Goal: Check status: Check status

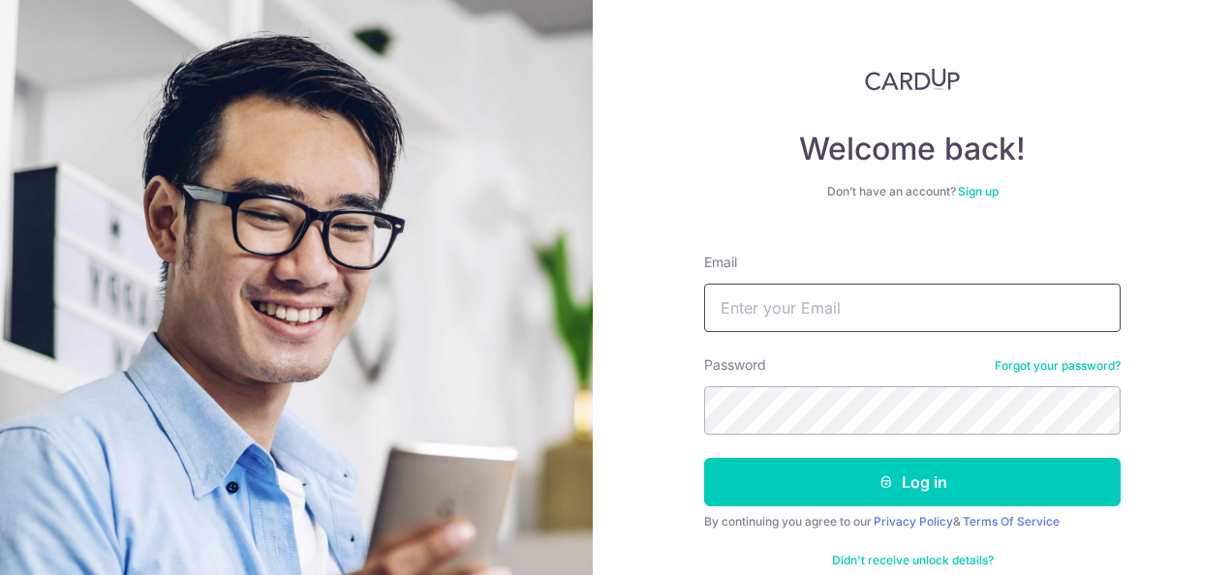
drag, startPoint x: 743, startPoint y: 302, endPoint x: 724, endPoint y: 304, distance: 18.5
click at [743, 301] on input "Email" at bounding box center [912, 308] width 416 height 48
type input "[EMAIL_ADDRESS][DOMAIN_NAME]"
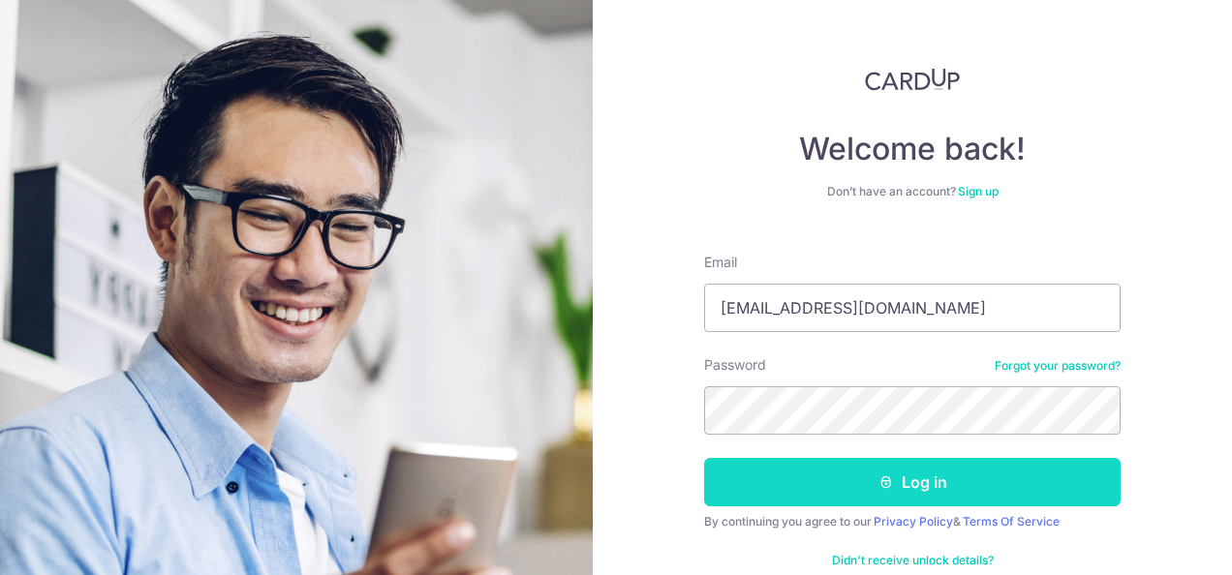
click at [865, 487] on button "Log in" at bounding box center [912, 482] width 416 height 48
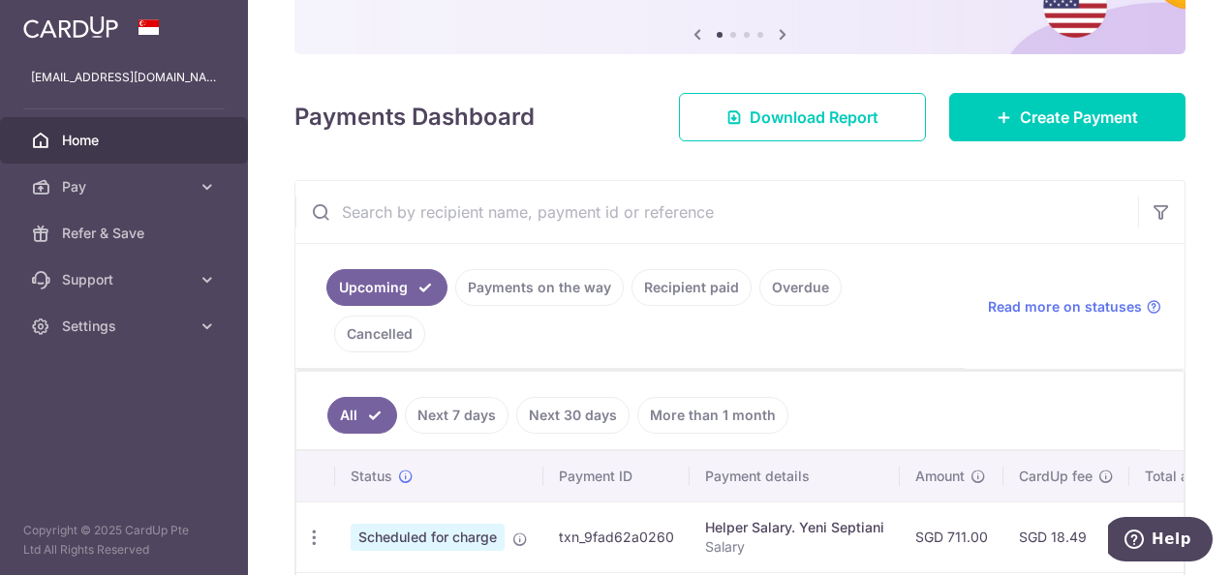
click at [550, 291] on link "Payments on the way" at bounding box center [539, 287] width 168 height 37
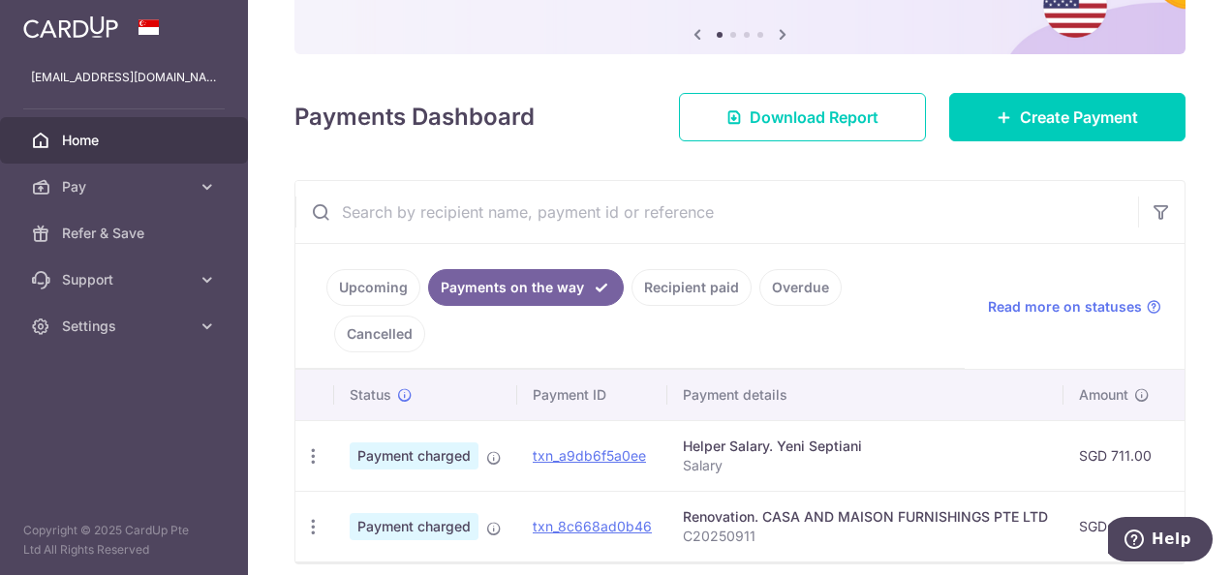
scroll to position [232, 0]
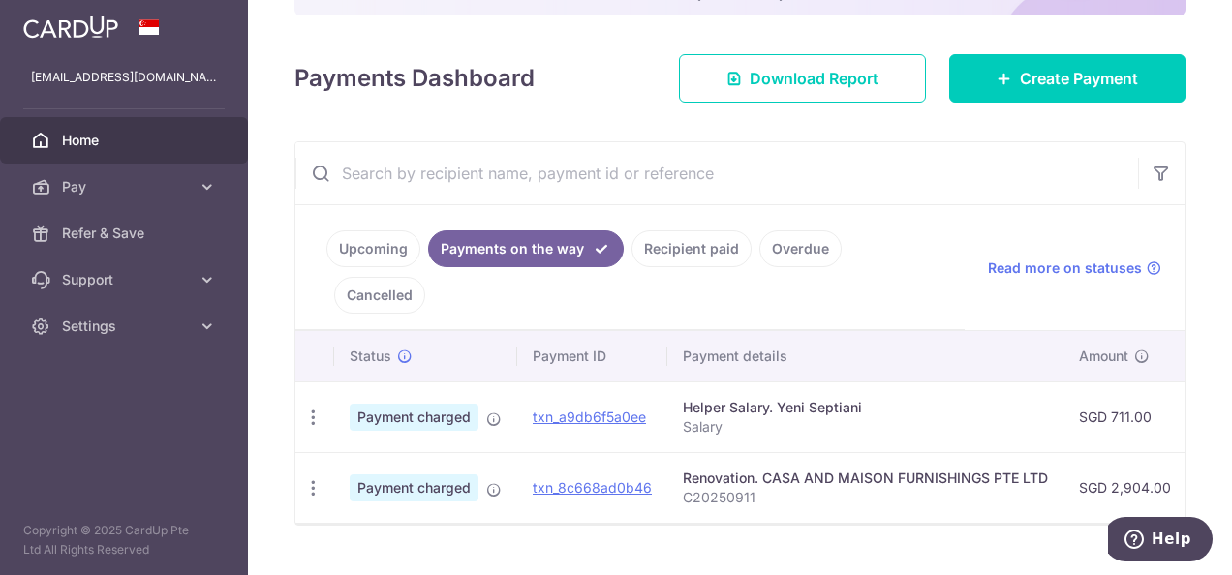
click at [683, 247] on link "Recipient paid" at bounding box center [691, 248] width 120 height 37
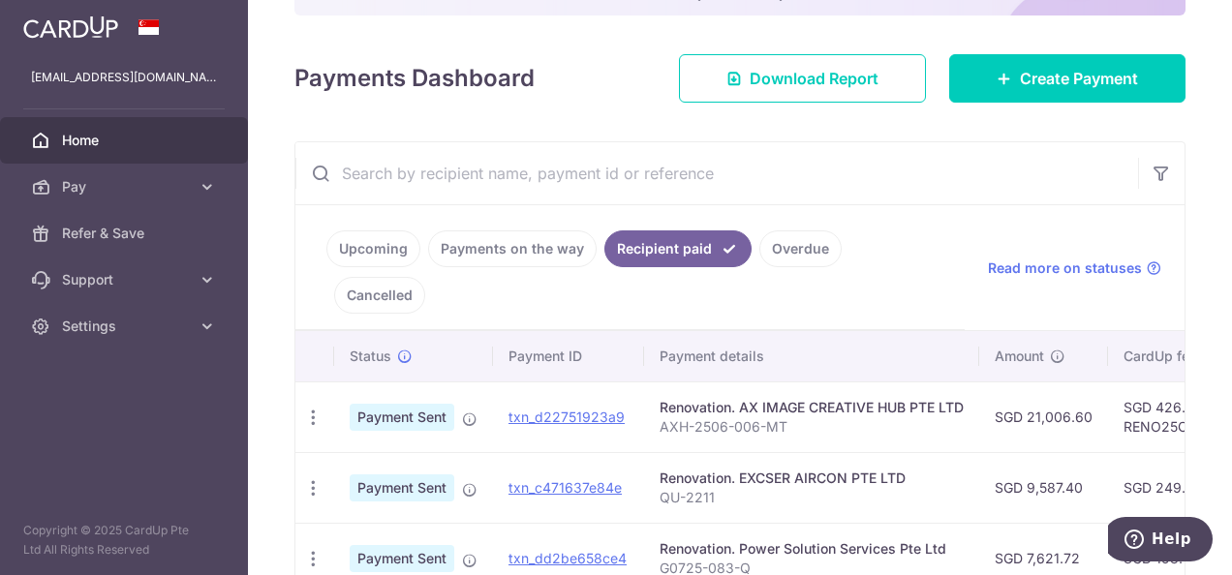
click at [496, 234] on link "Payments on the way" at bounding box center [512, 248] width 168 height 37
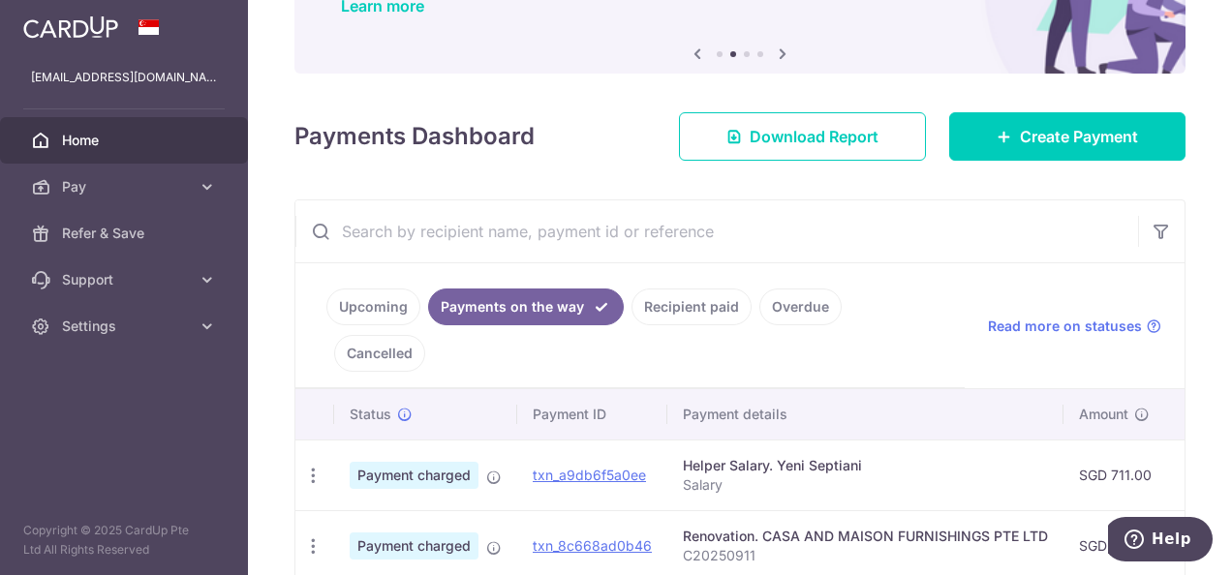
click at [705, 315] on link "Recipient paid" at bounding box center [691, 307] width 120 height 37
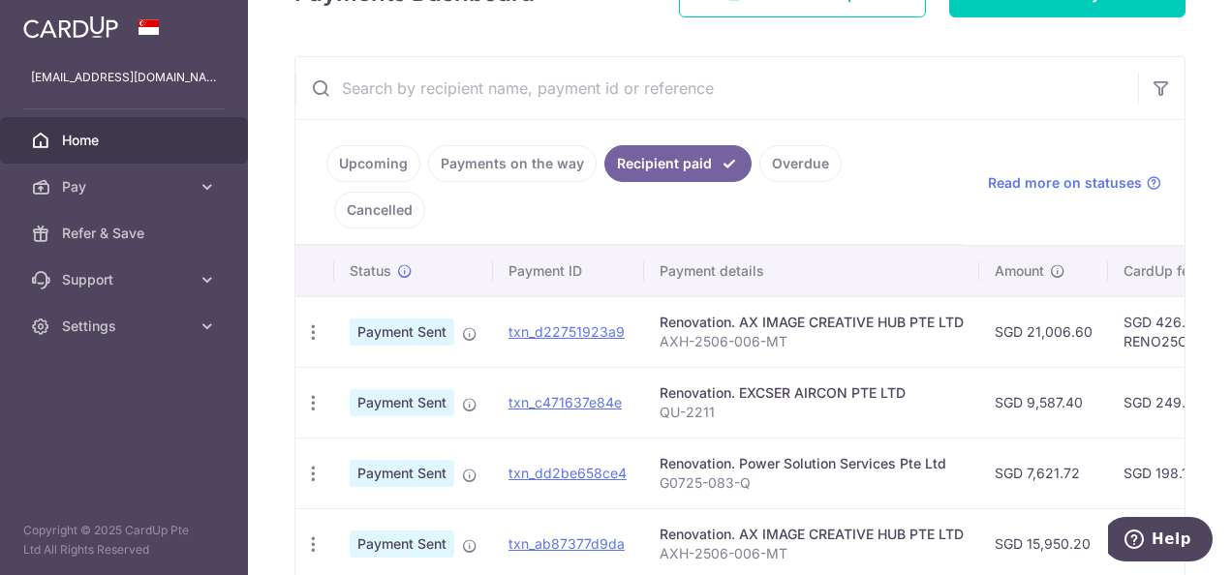
scroll to position [387, 0]
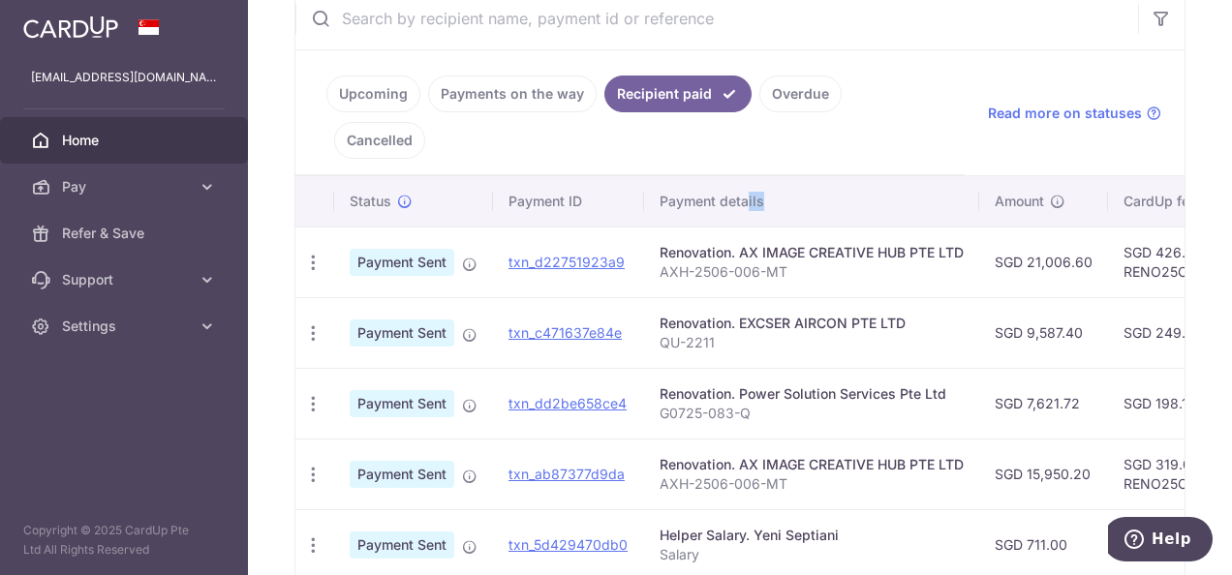
drag, startPoint x: 957, startPoint y: 135, endPoint x: 743, endPoint y: 160, distance: 215.4
click at [743, 176] on th "Payment details" at bounding box center [811, 201] width 335 height 50
drag, startPoint x: 743, startPoint y: 160, endPoint x: 936, endPoint y: 149, distance: 193.9
click at [940, 176] on th "Payment details" at bounding box center [811, 201] width 335 height 50
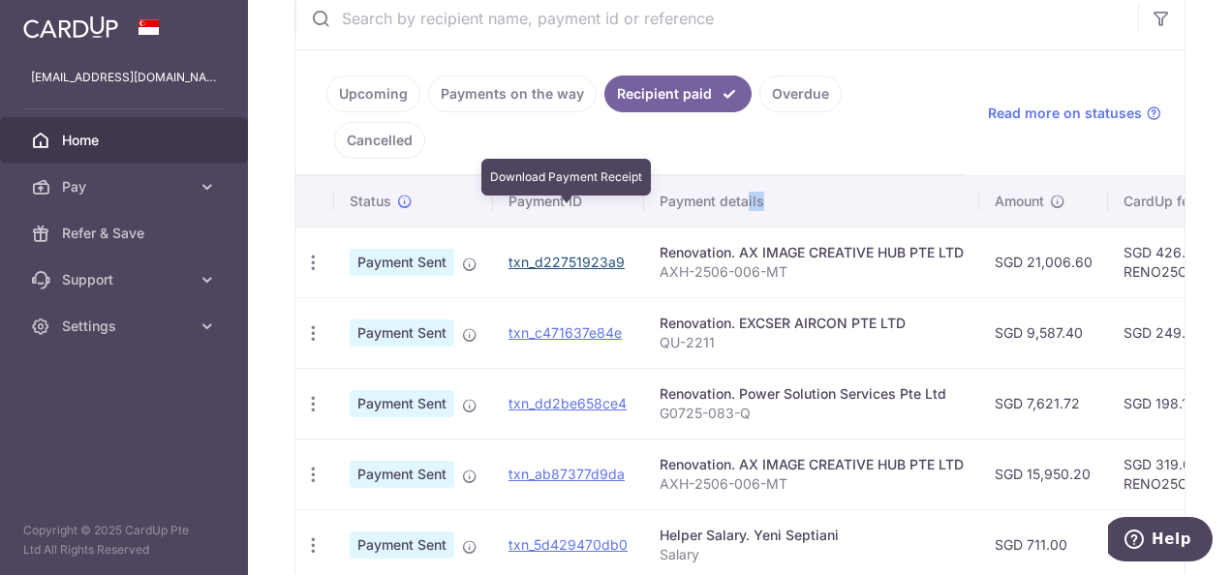
click at [552, 254] on link "txn_d22751923a9" at bounding box center [566, 262] width 116 height 16
